Goal: Find specific page/section: Find specific page/section

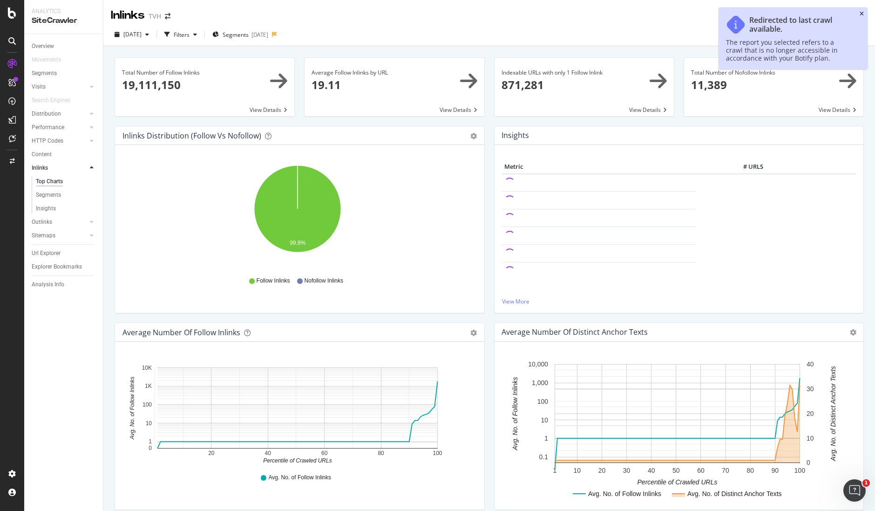
click at [864, 13] on icon "close toast" at bounding box center [862, 14] width 4 height 6
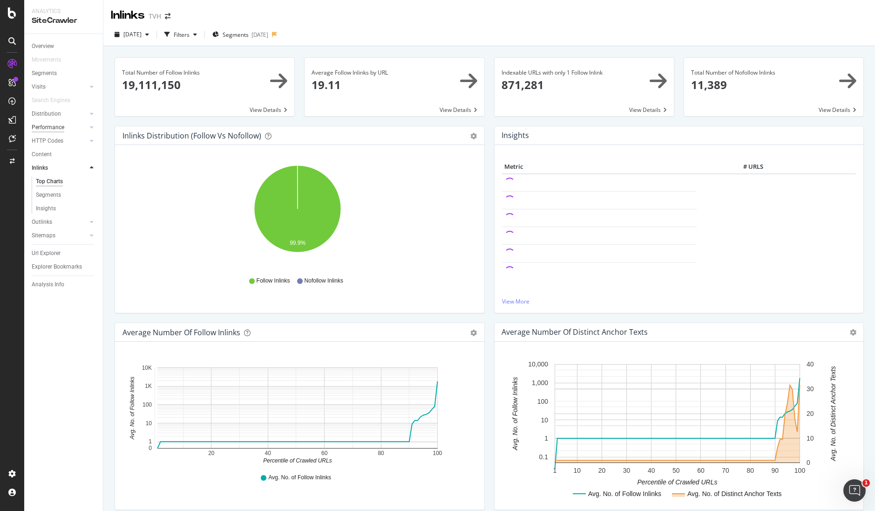
click at [54, 126] on div "Performance" at bounding box center [48, 128] width 33 height 10
